Goal: Task Accomplishment & Management: Use online tool/utility

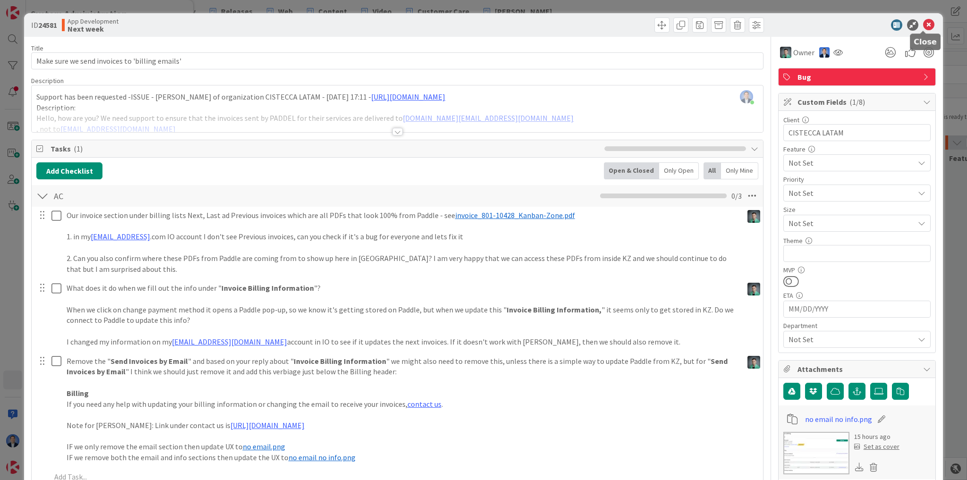
click at [924, 26] on icon at bounding box center [928, 24] width 11 height 11
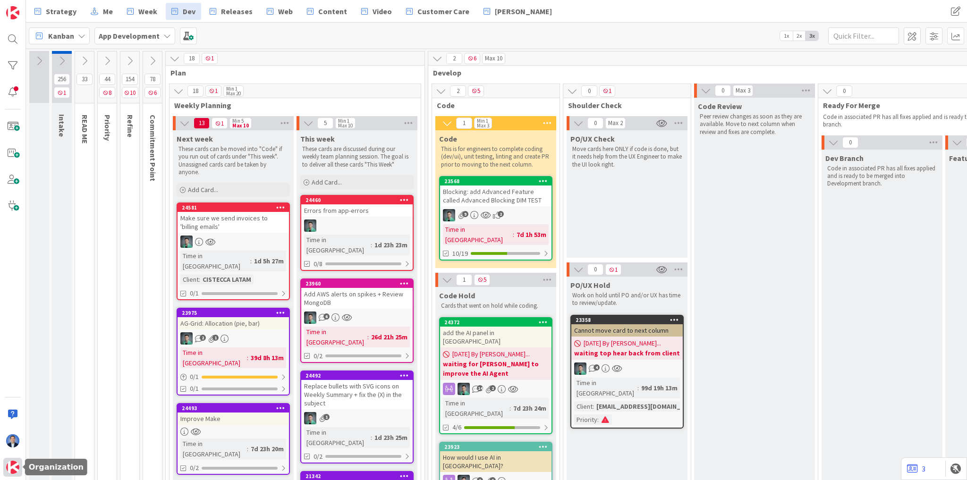
click at [11, 470] on img at bounding box center [12, 467] width 13 height 13
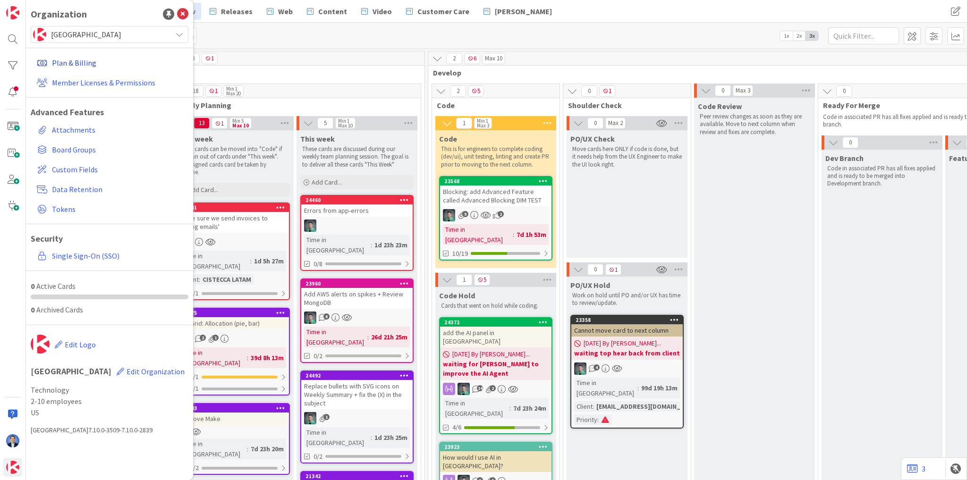
click at [65, 63] on link "Plan & Billing" at bounding box center [110, 62] width 155 height 17
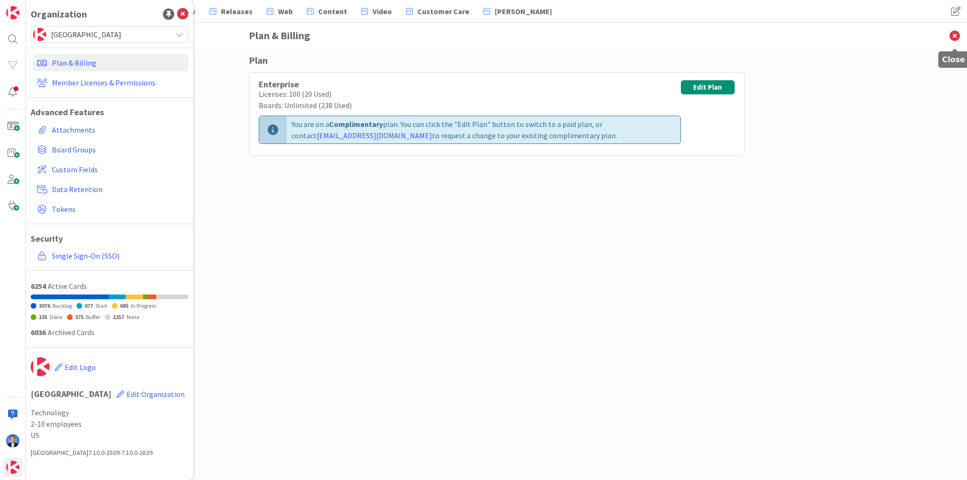
click at [952, 36] on icon at bounding box center [955, 36] width 25 height 26
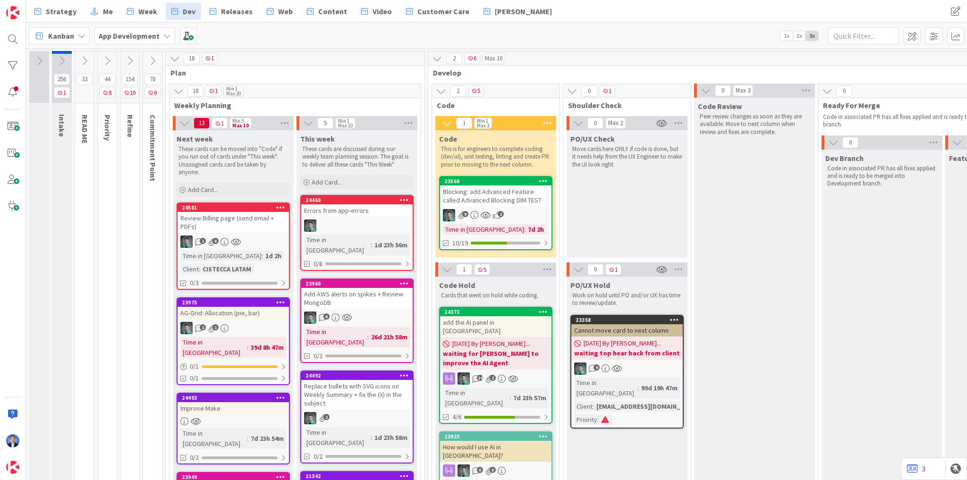
click at [240, 229] on div "Review Billing page (send email + PDFs)" at bounding box center [233, 222] width 111 height 21
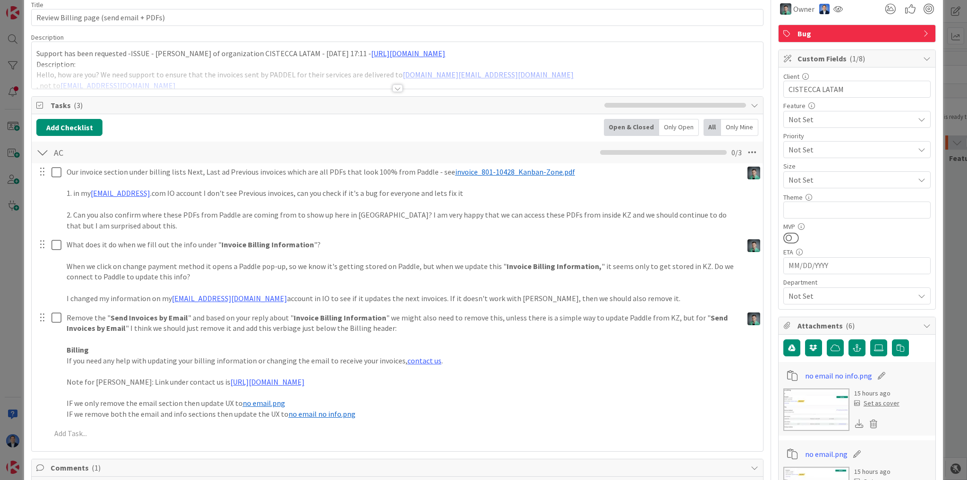
scroll to position [264, 0]
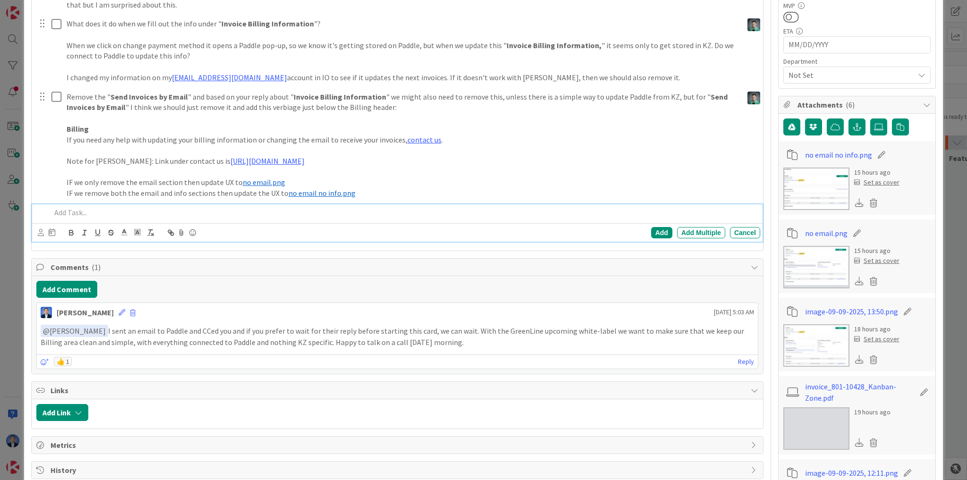
click at [78, 210] on p at bounding box center [404, 212] width 706 height 11
type textarea "x"
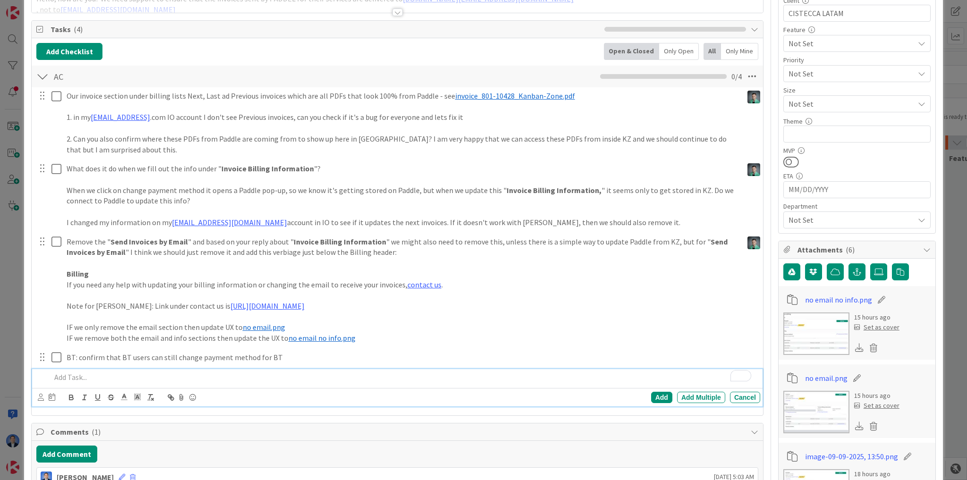
scroll to position [95, 0]
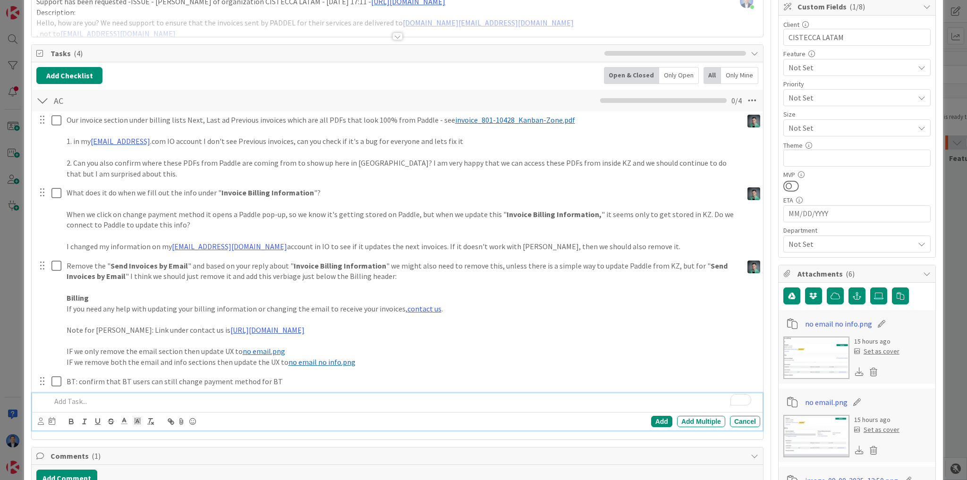
click at [114, 401] on p "To enrich screen reader interactions, please activate Accessibility in Grammarl…" at bounding box center [404, 401] width 706 height 11
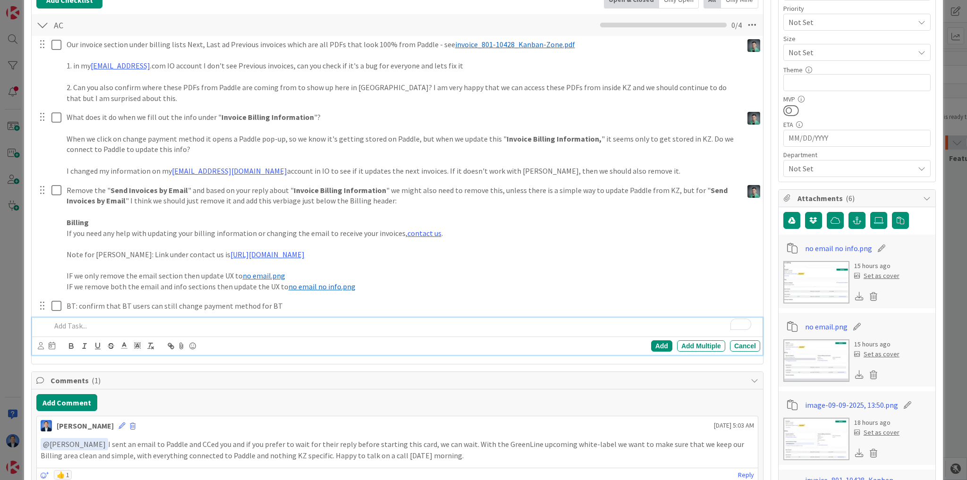
scroll to position [209, 0]
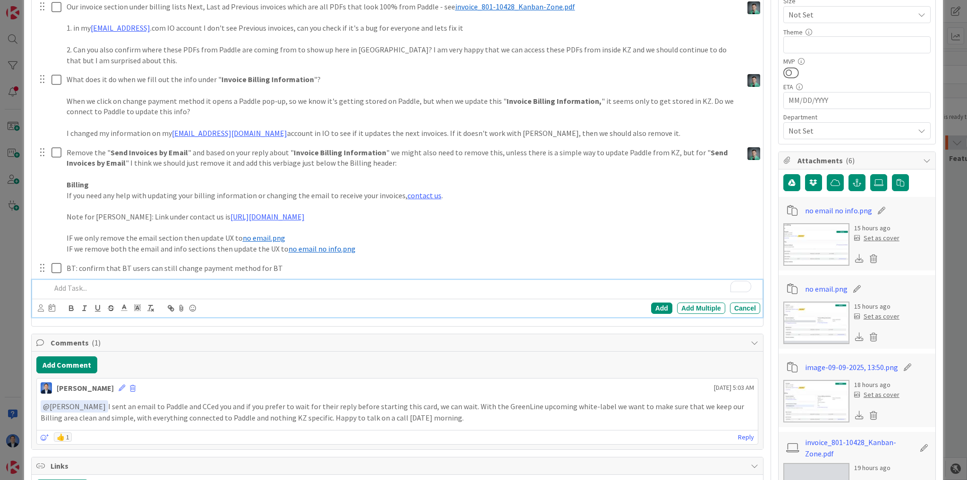
click at [805, 238] on img at bounding box center [817, 244] width 66 height 43
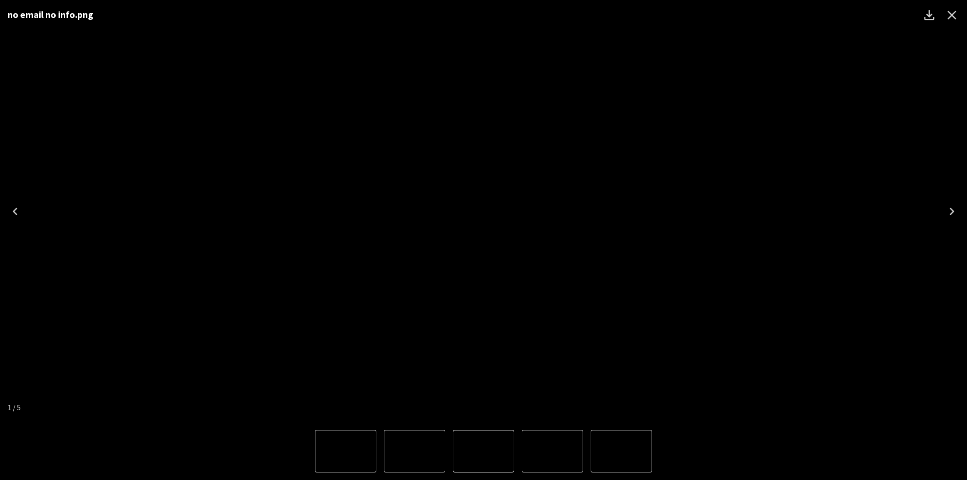
click at [949, 210] on icon "Next" at bounding box center [952, 211] width 15 height 15
click at [20, 211] on icon "Previous" at bounding box center [15, 211] width 15 height 15
click at [953, 15] on icon "Close" at bounding box center [952, 15] width 9 height 9
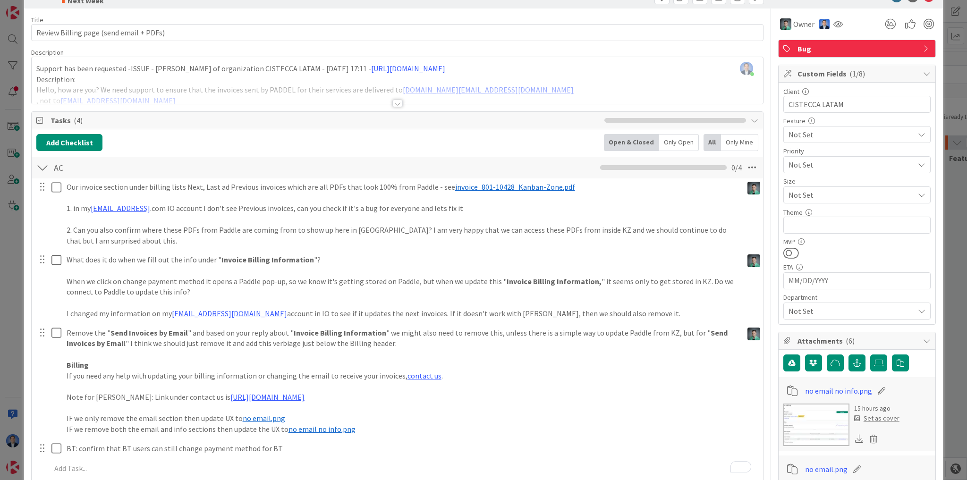
scroll to position [0, 0]
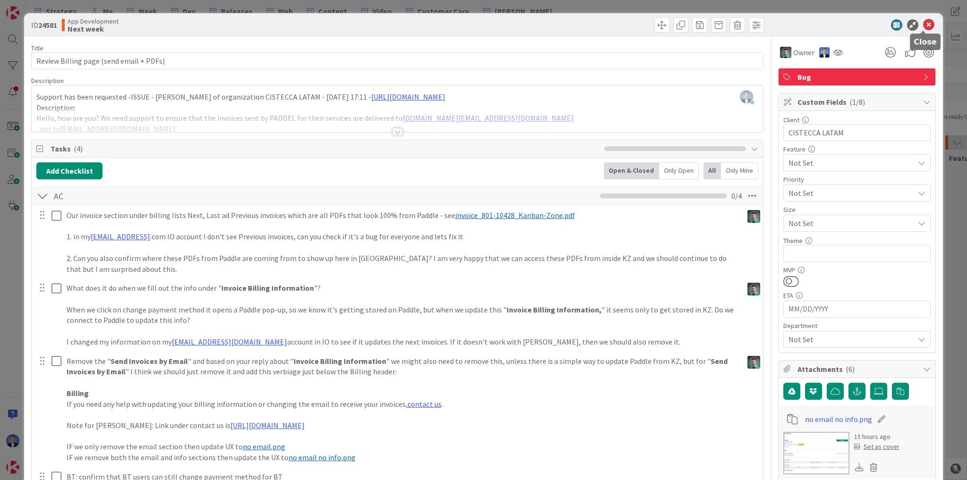
click at [924, 26] on icon at bounding box center [928, 24] width 11 height 11
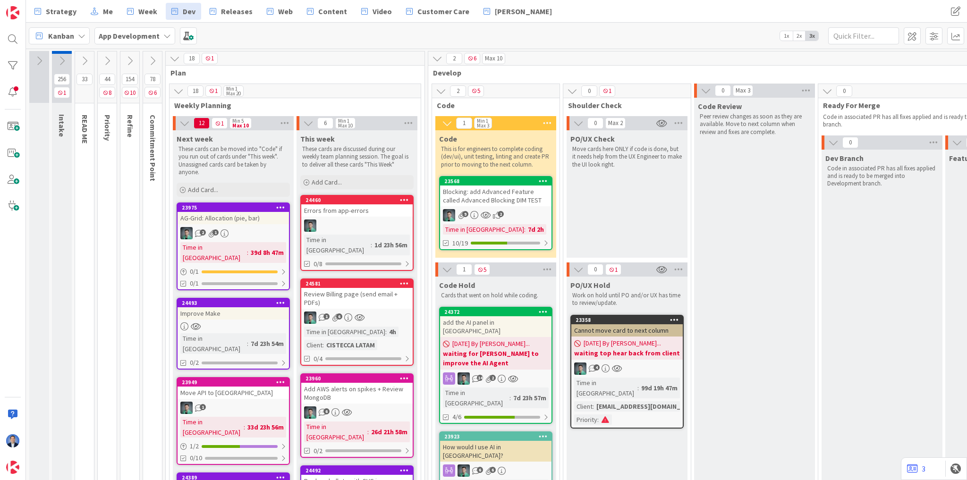
click at [372, 289] on div "Review Billing page (send email + PDFs)" at bounding box center [356, 298] width 111 height 21
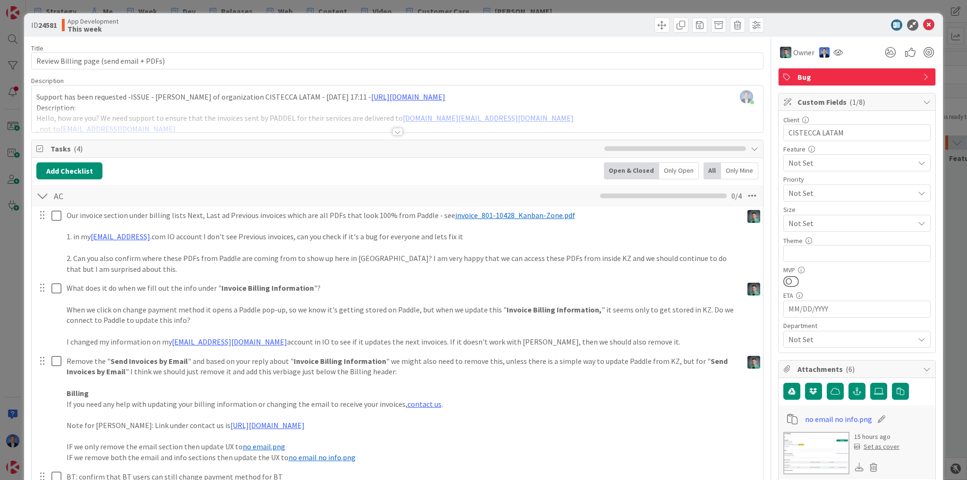
click at [815, 102] on span "Custom Fields ( 1/8 )" at bounding box center [858, 101] width 121 height 11
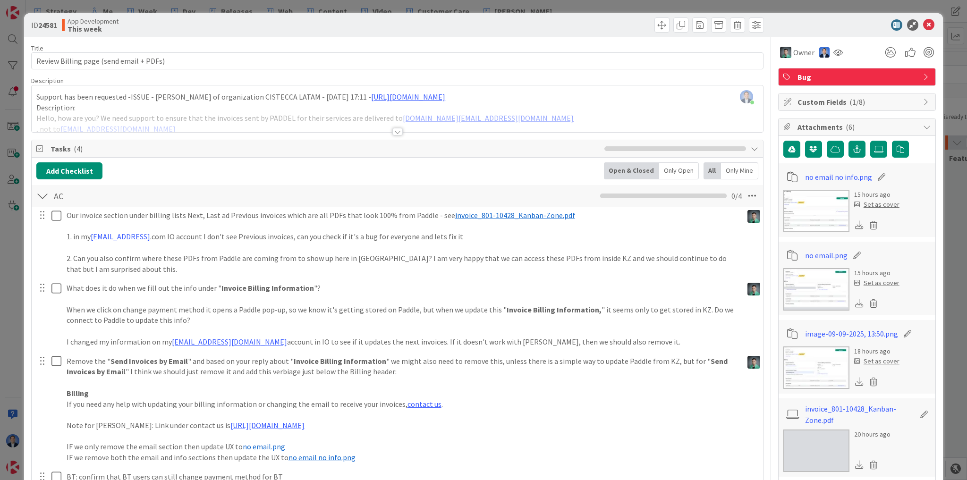
click at [814, 120] on div "Attachments ( 6 )" at bounding box center [857, 127] width 157 height 17
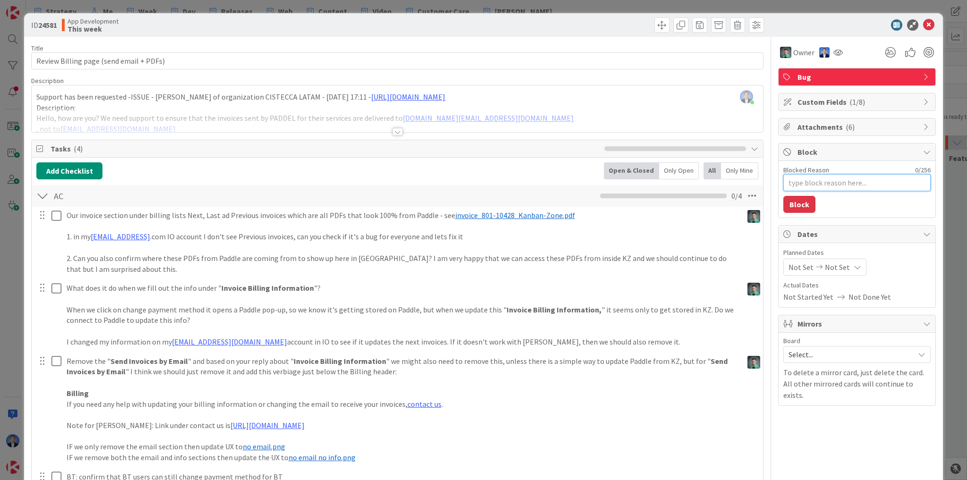
click at [811, 181] on textarea "Blocked Reason" at bounding box center [857, 182] width 147 height 17
type textarea "x"
type textarea "w"
type textarea "x"
type textarea "wa"
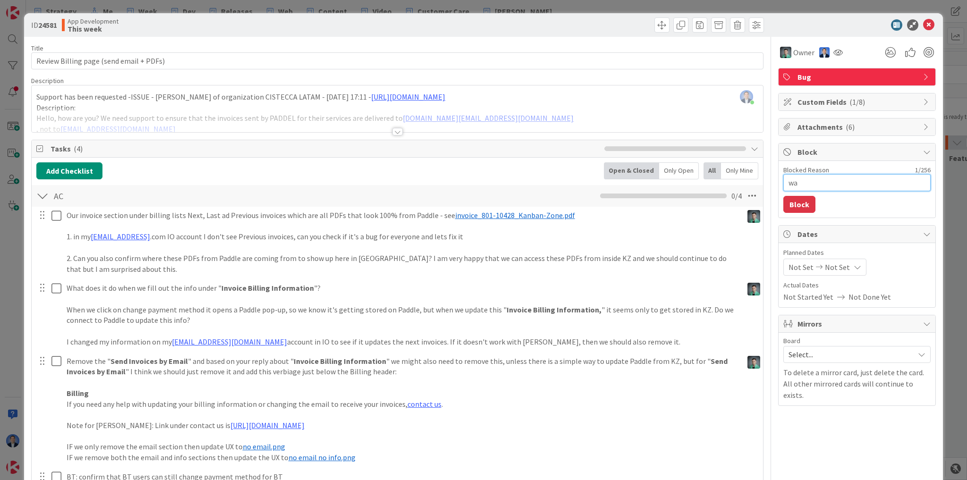
type textarea "x"
type textarea "wai"
type textarea "x"
type textarea "wait"
type textarea "x"
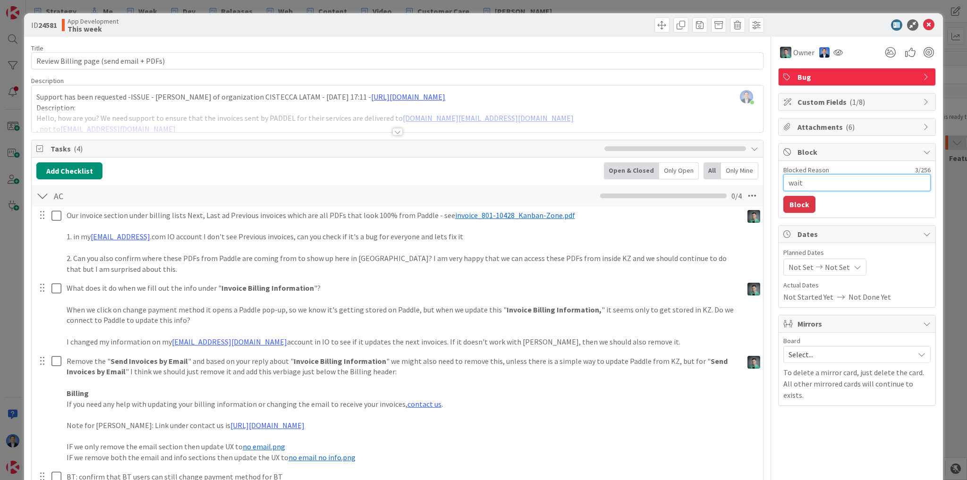
type textarea "waiti"
type textarea "x"
type textarea "waitin"
type textarea "x"
type textarea "waiting"
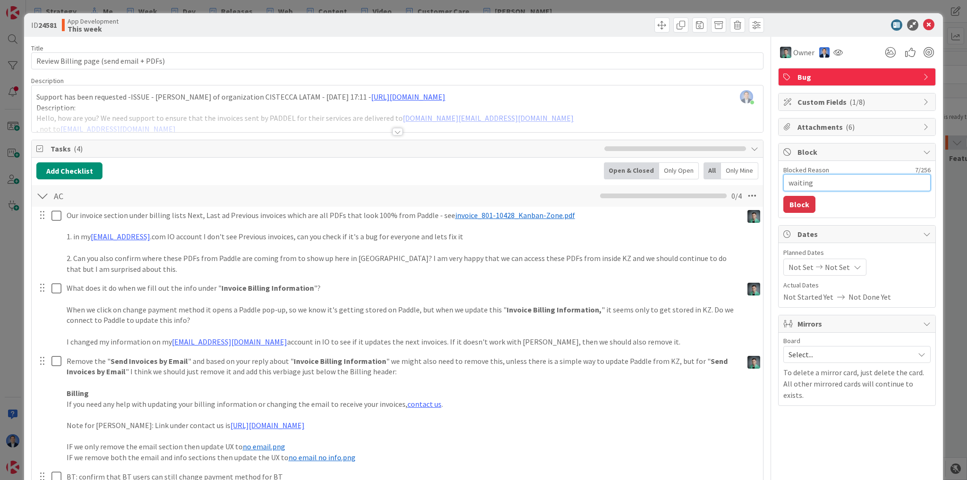
type textarea "x"
type textarea "waiting"
type textarea "x"
type textarea "waiting f"
type textarea "x"
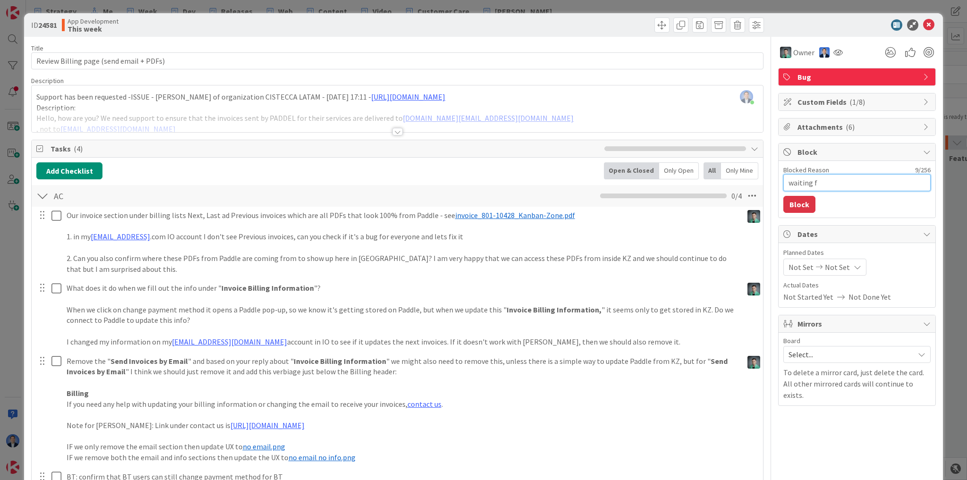
type textarea "waiting fo"
type textarea "x"
type textarea "waiting for"
type textarea "x"
type textarea "waiting for O"
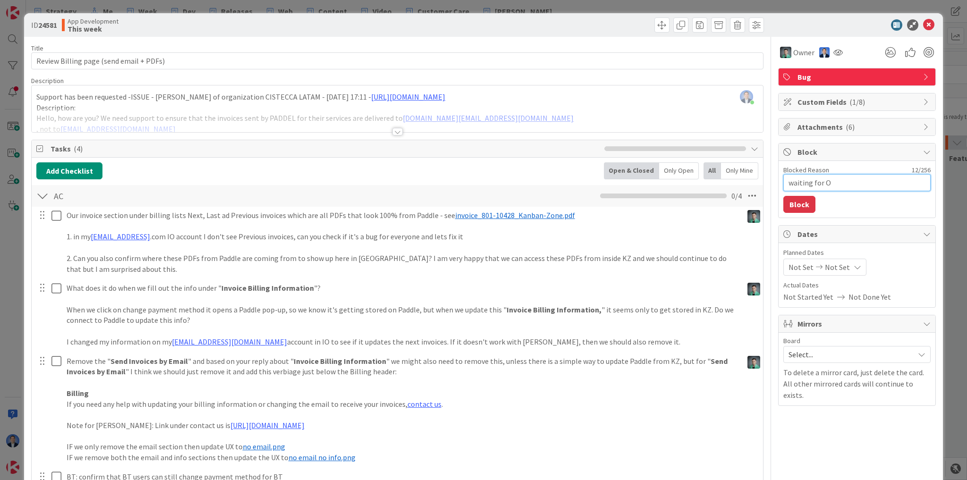
type textarea "x"
type textarea "waiting for OP"
type textarea "x"
type textarea "waiting for OPa"
type textarea "x"
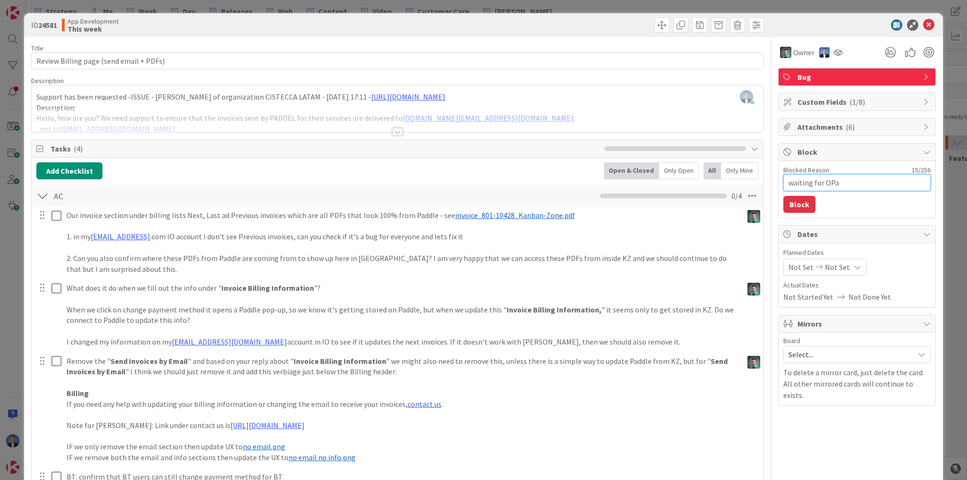
type textarea "waiting for OPad"
type textarea "x"
type textarea "waiting for OPadd"
type textarea "x"
type textarea "waiting for OPaddl"
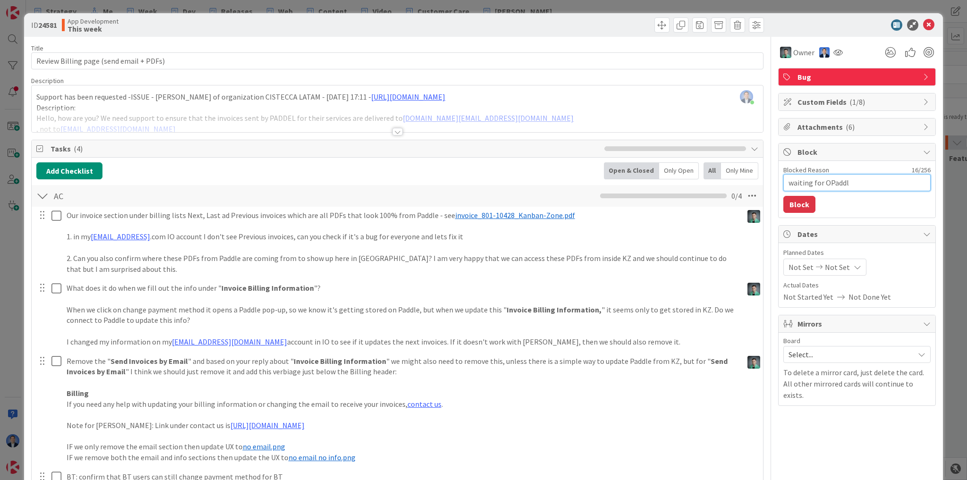
type textarea "x"
type textarea "waiting for OPaddle"
type textarea "x"
type textarea "waiting for OPaddle"
type textarea "x"
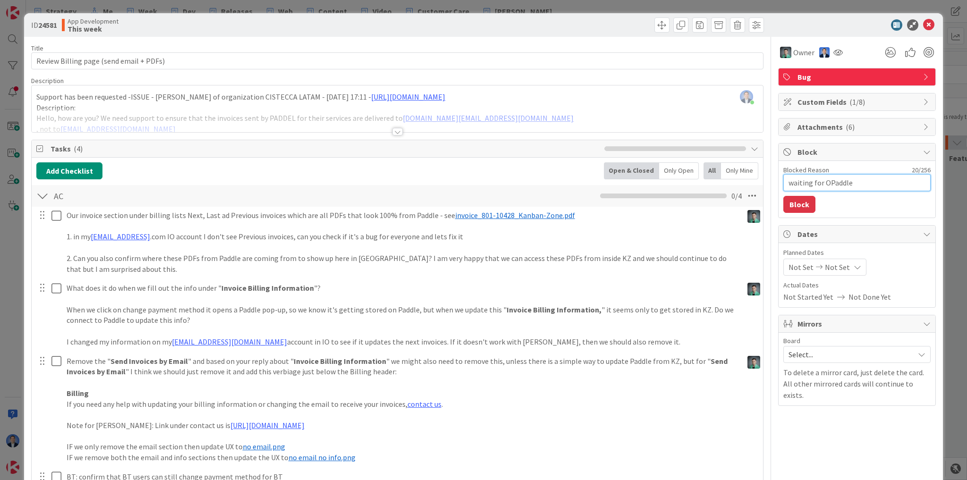
type textarea "waiting for OPaddle r"
type textarea "x"
type textarea "waiting for OPaddle re"
type textarea "x"
type textarea "waiting for OPaddle rep"
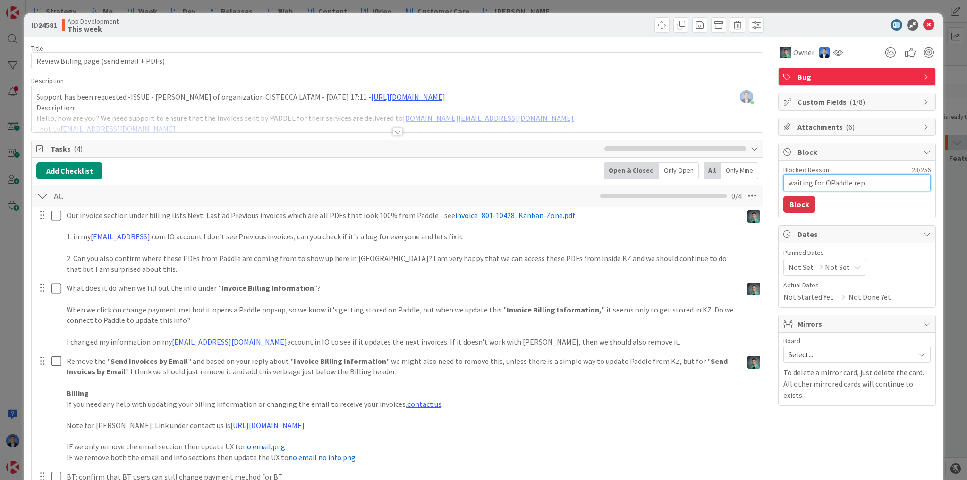
type textarea "x"
type textarea "waiting for OPaddle repl"
type textarea "x"
type textarea "waiting for OPaddle reply"
click at [822, 181] on textarea "waiting for OPaddle reply" at bounding box center [857, 182] width 147 height 17
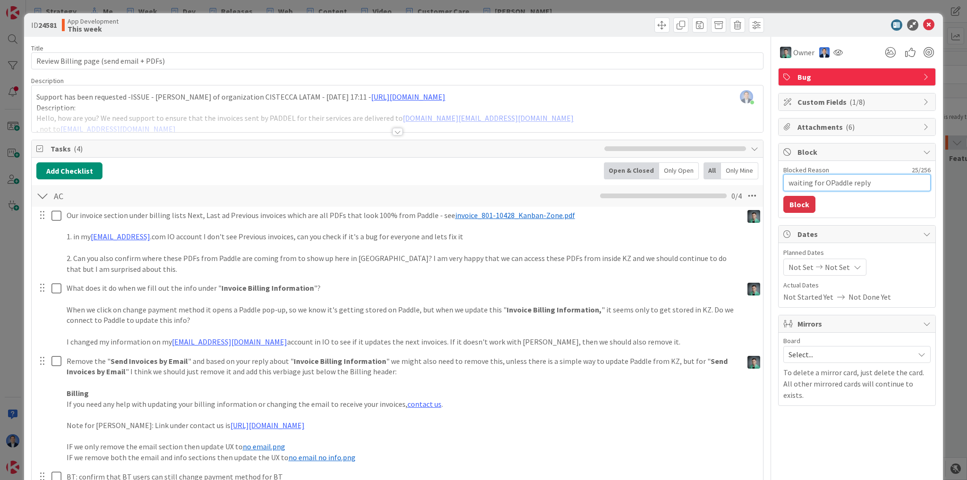
type textarea "x"
type textarea "waiting for Paddle reply"
click at [800, 206] on button "Block" at bounding box center [800, 204] width 32 height 17
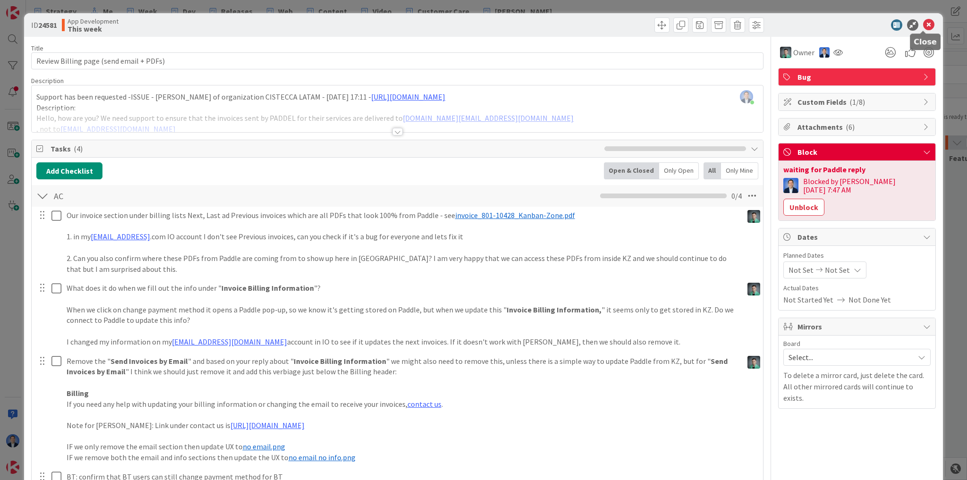
click at [926, 22] on icon at bounding box center [928, 24] width 11 height 11
